Goal: Information Seeking & Learning: Find contact information

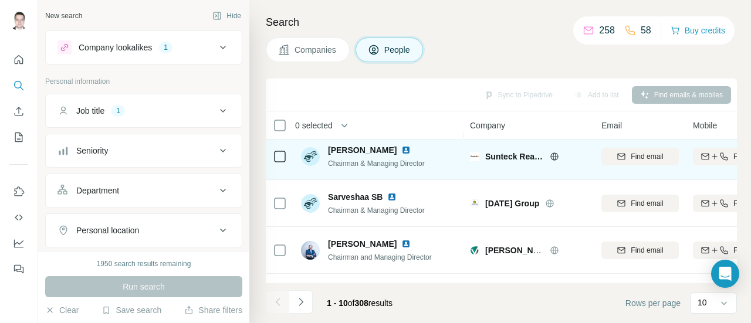
scroll to position [127, 0]
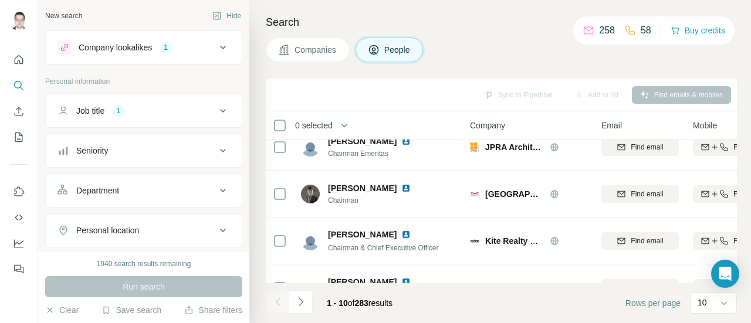
scroll to position [331, 0]
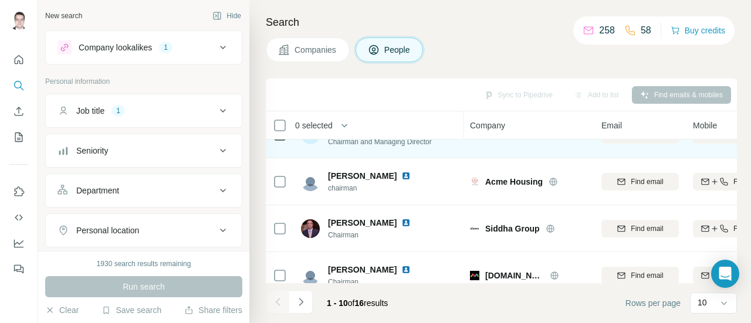
scroll to position [316, 0]
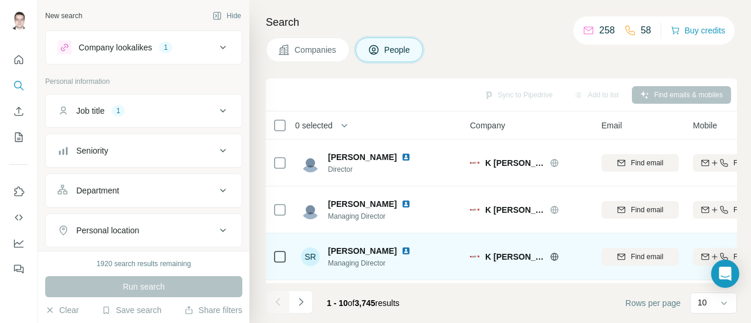
click at [376, 248] on span "Sandeep Raheja" at bounding box center [362, 251] width 69 height 12
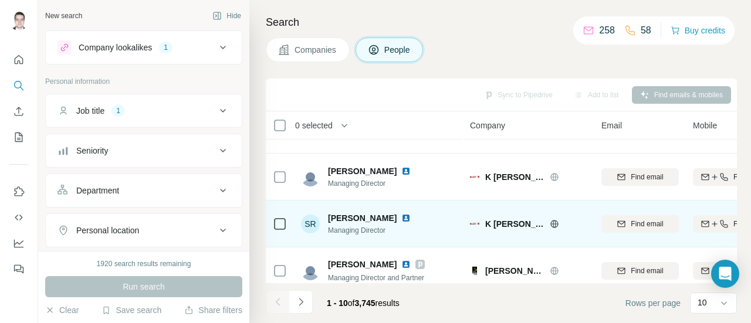
click at [530, 222] on span "K Raheja Realty" at bounding box center [514, 224] width 59 height 12
click at [554, 225] on icon at bounding box center [553, 223] width 9 height 9
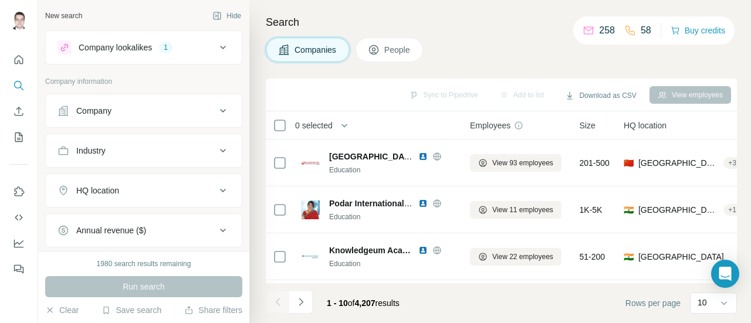
scroll to position [82, 956]
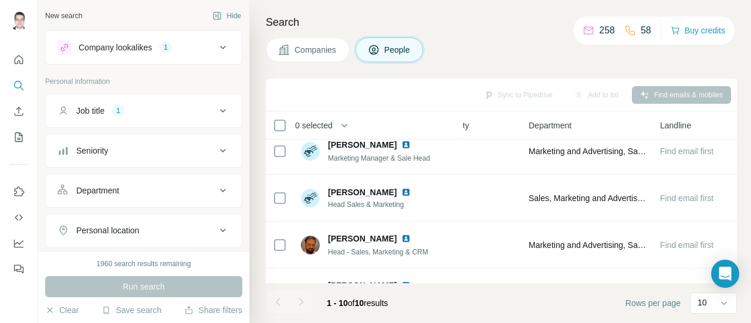
scroll to position [0, 530]
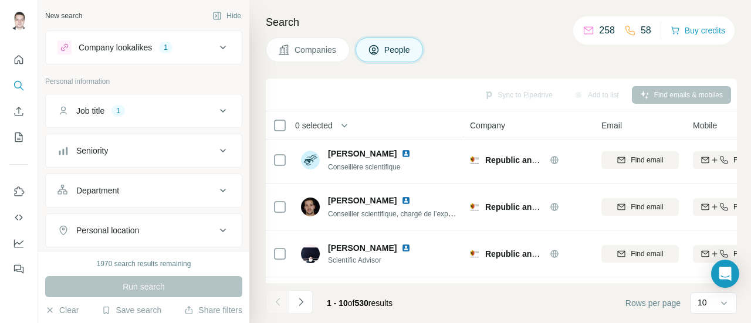
scroll to position [191, 0]
